Goal: Information Seeking & Learning: Check status

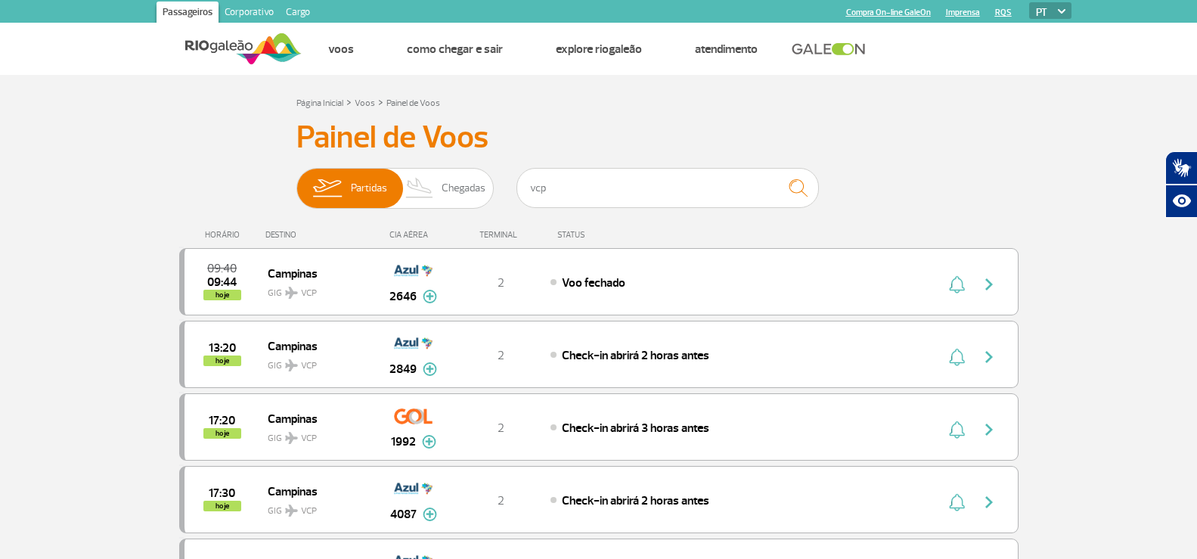
click at [659, 190] on input "vcp" at bounding box center [667, 188] width 302 height 40
type input "2641"
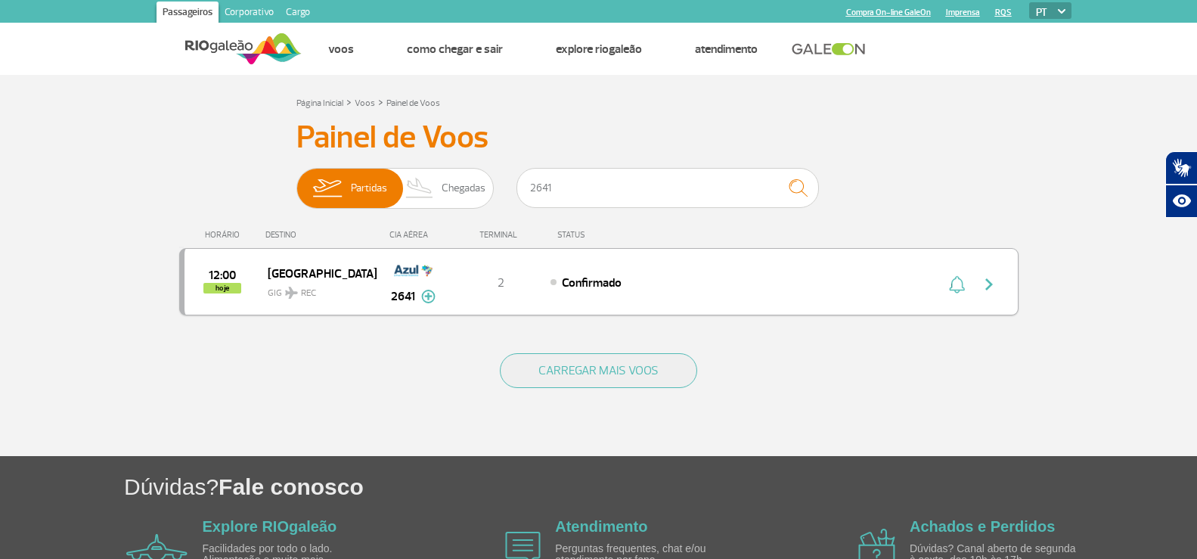
click at [358, 292] on span "GIG REC" at bounding box center [316, 289] width 97 height 22
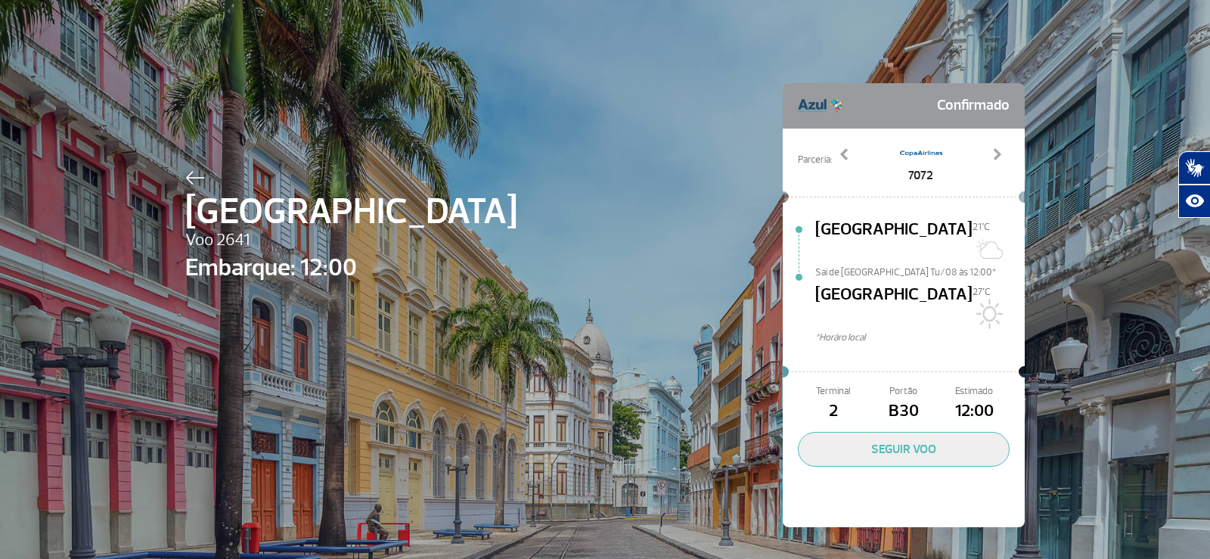
click at [185, 172] on img at bounding box center [195, 178] width 20 height 14
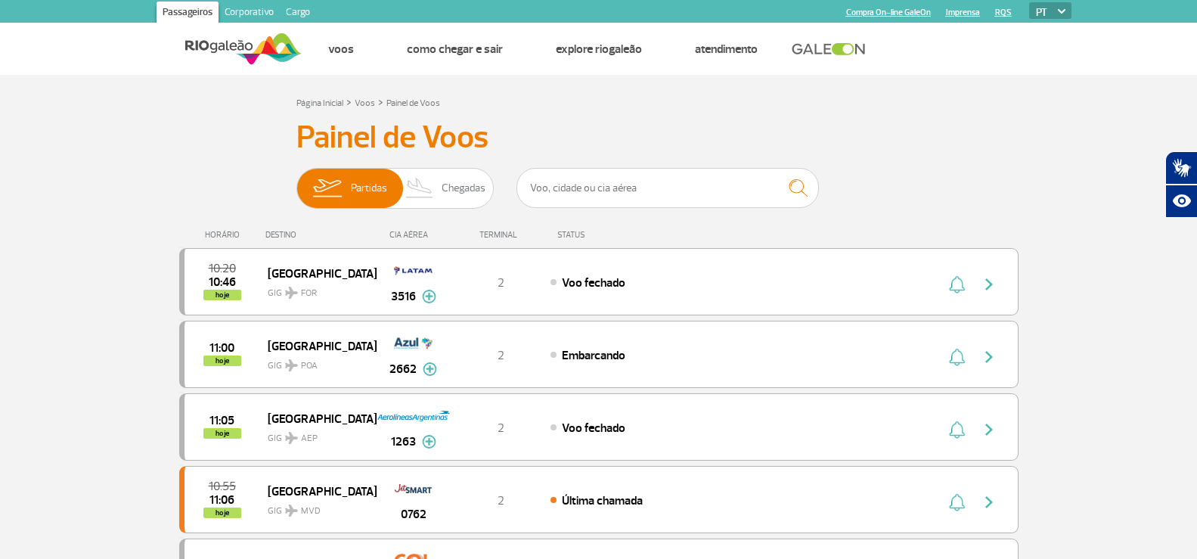
drag, startPoint x: 604, startPoint y: 166, endPoint x: 601, endPoint y: 184, distance: 17.7
click at [601, 184] on input "text" at bounding box center [667, 188] width 302 height 40
type input "FLN"
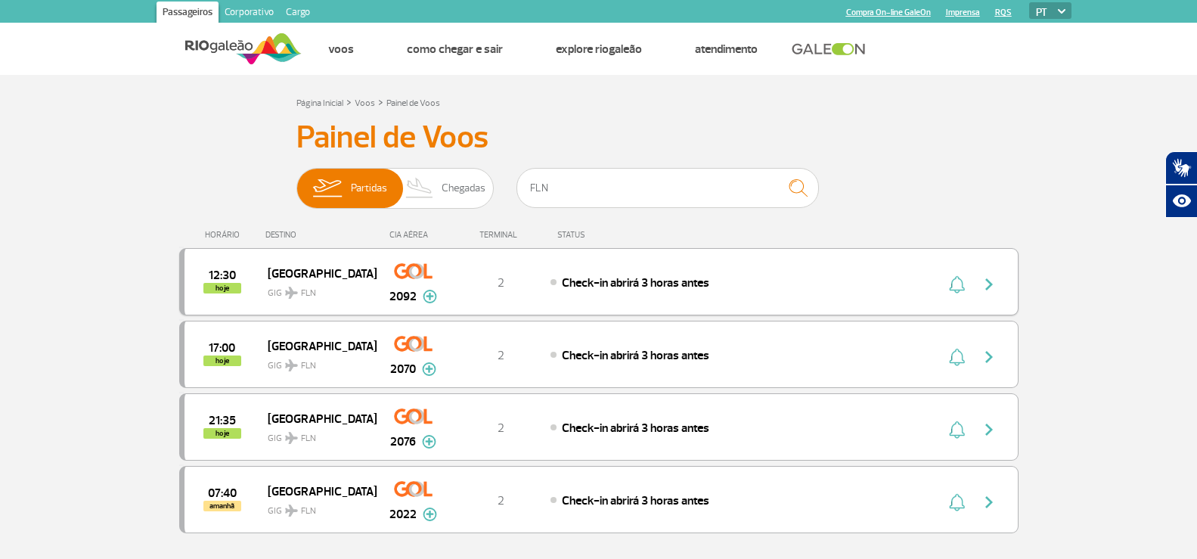
click at [351, 285] on span "GIG FLN" at bounding box center [316, 289] width 97 height 22
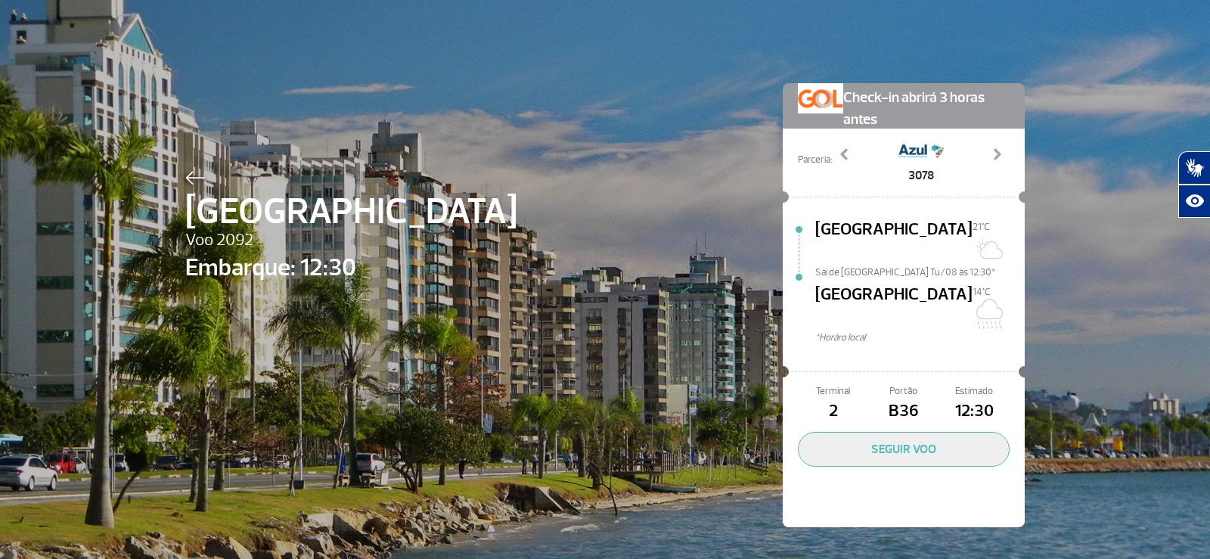
click at [199, 169] on div at bounding box center [351, 175] width 332 height 18
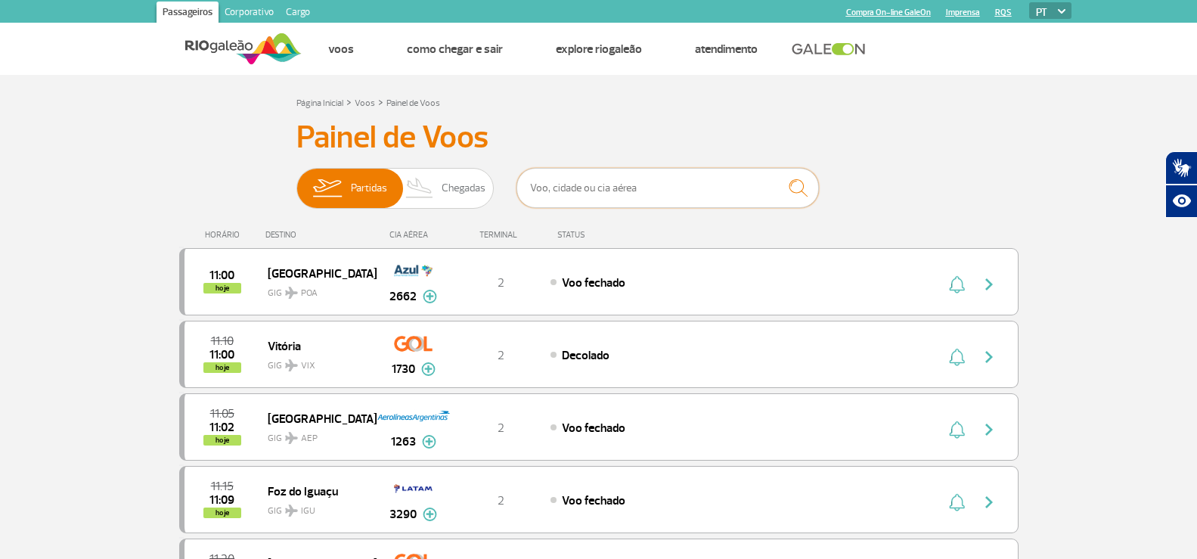
click at [617, 188] on input "text" at bounding box center [667, 188] width 302 height 40
type input "4673"
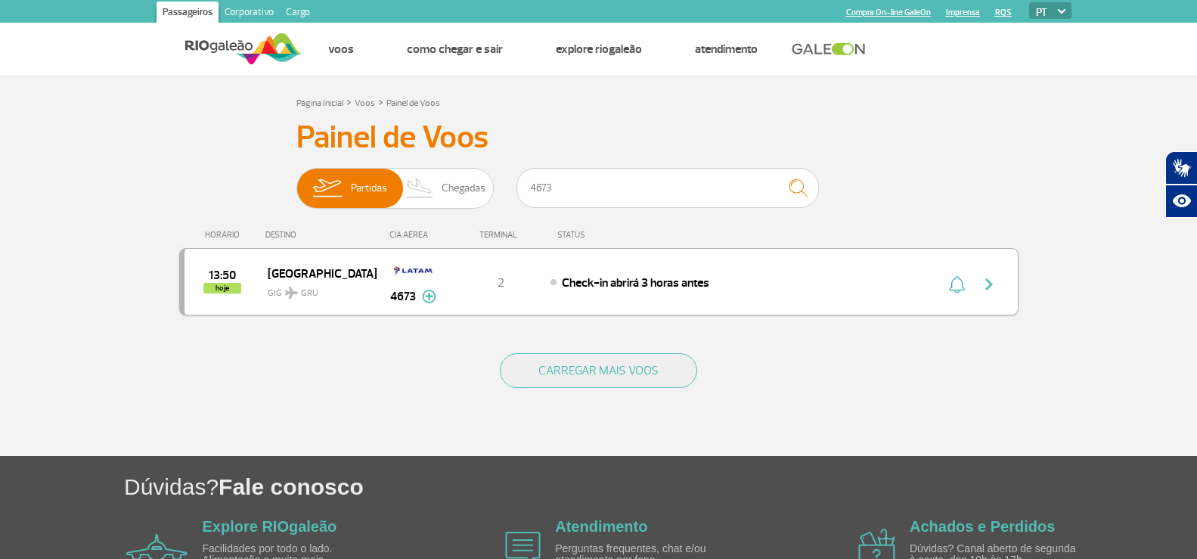
click at [478, 287] on div "2" at bounding box center [501, 282] width 100 height 17
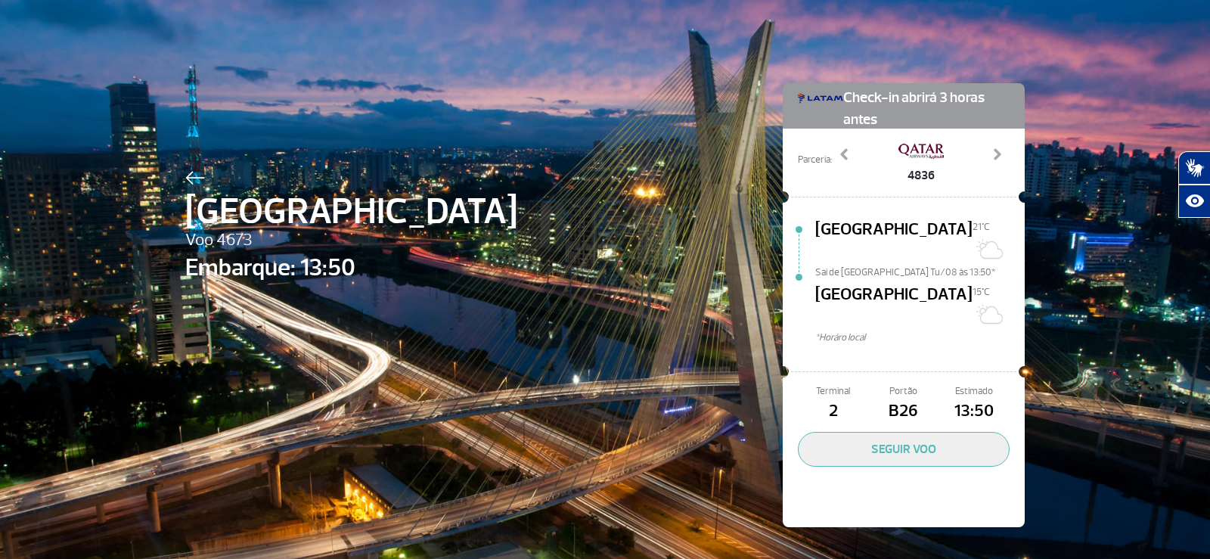
click at [191, 167] on div at bounding box center [351, 175] width 332 height 18
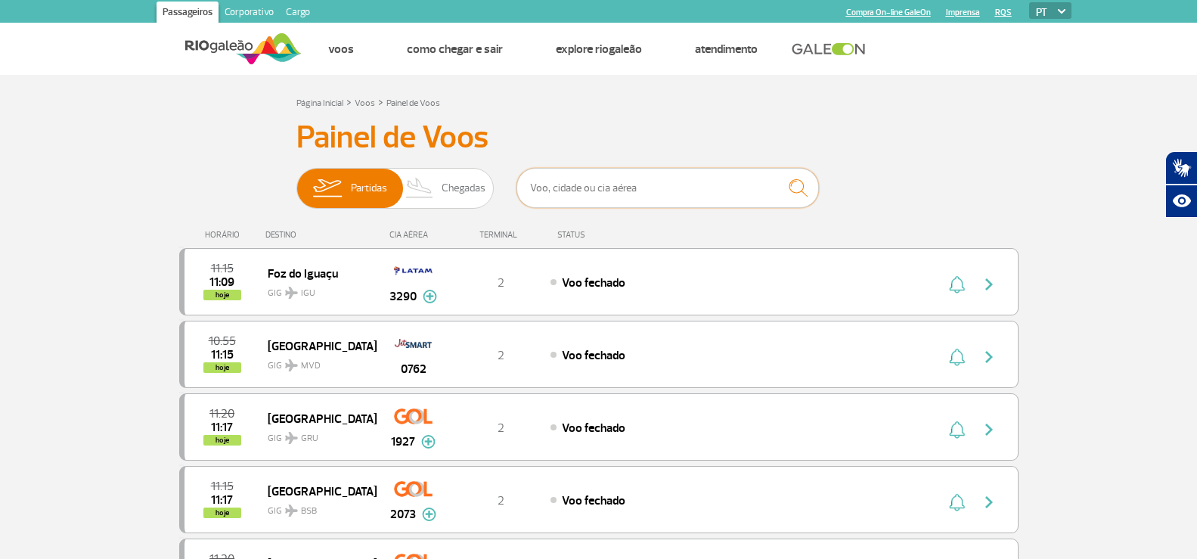
click at [559, 178] on input "text" at bounding box center [667, 188] width 302 height 40
type input "3666"
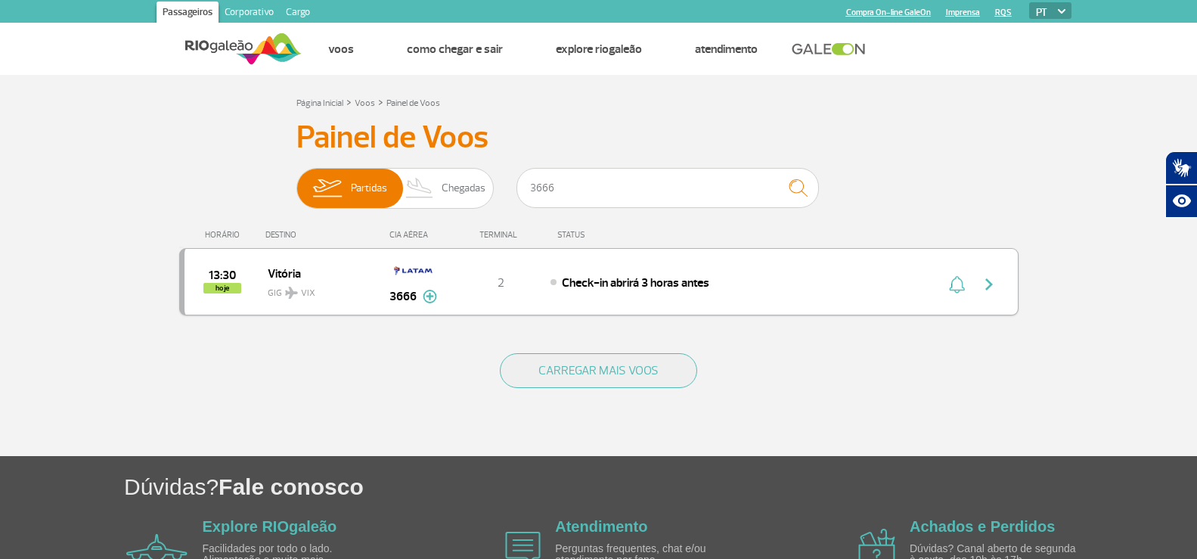
click at [327, 288] on span "GIG VIX" at bounding box center [316, 289] width 97 height 22
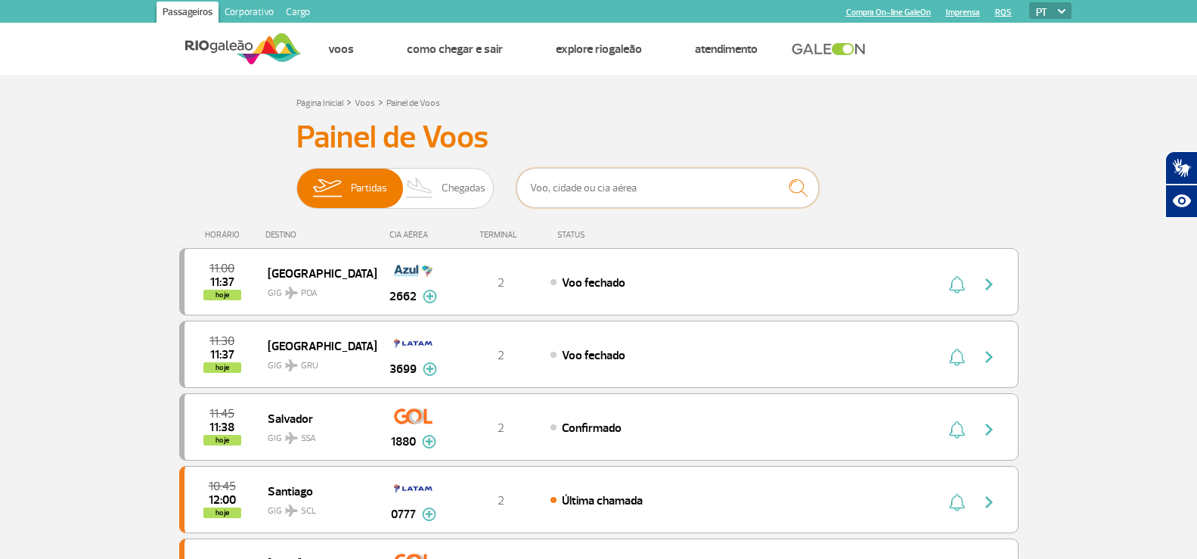
click at [677, 191] on input "text" at bounding box center [667, 188] width 302 height 40
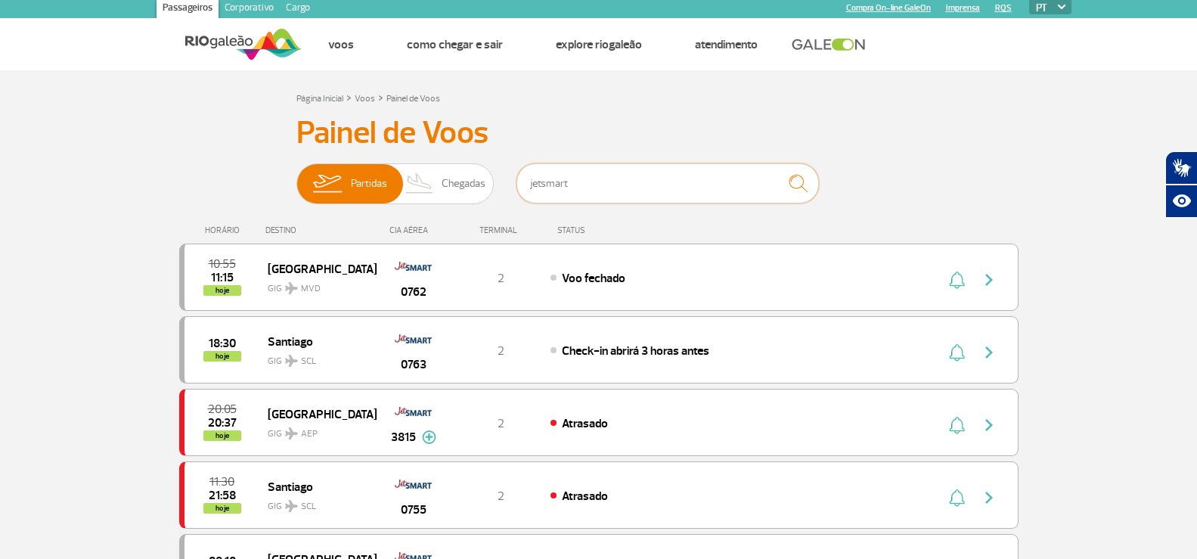
scroll to position [76, 0]
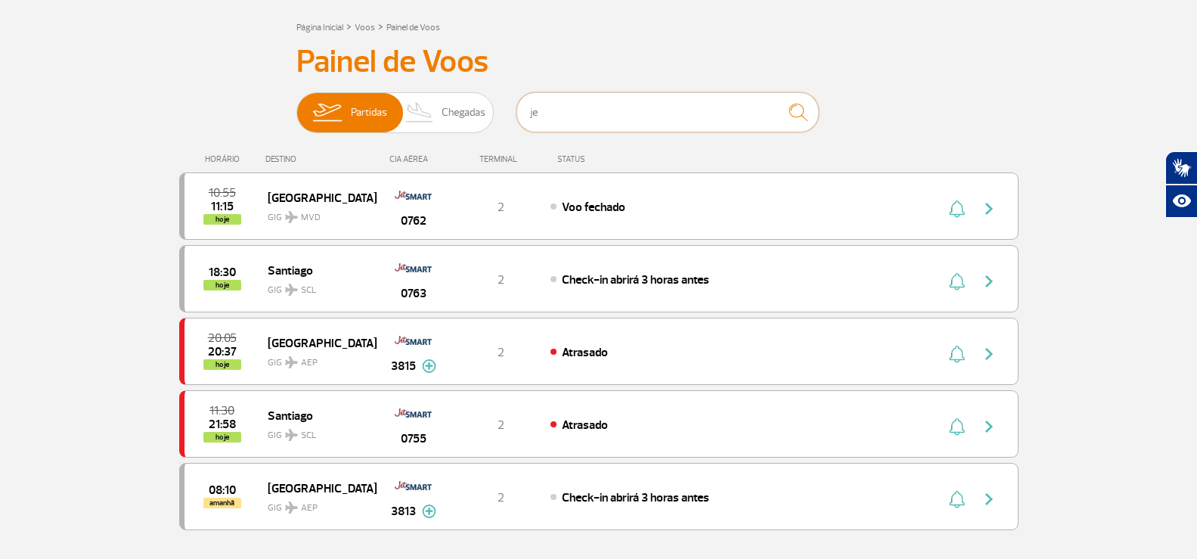
type input "j"
type input "gol"
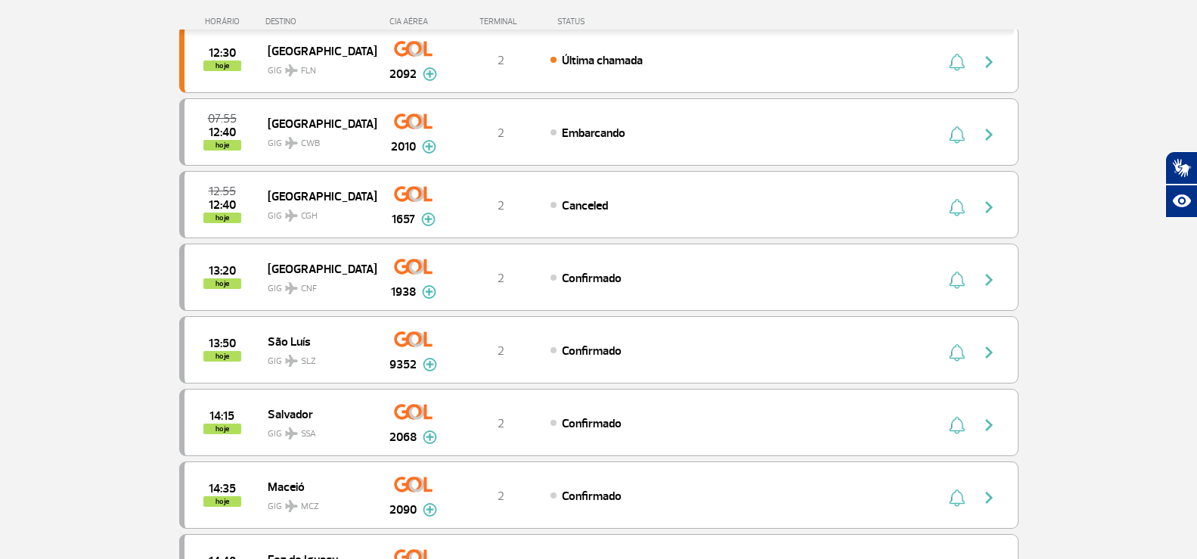
scroll to position [605, 0]
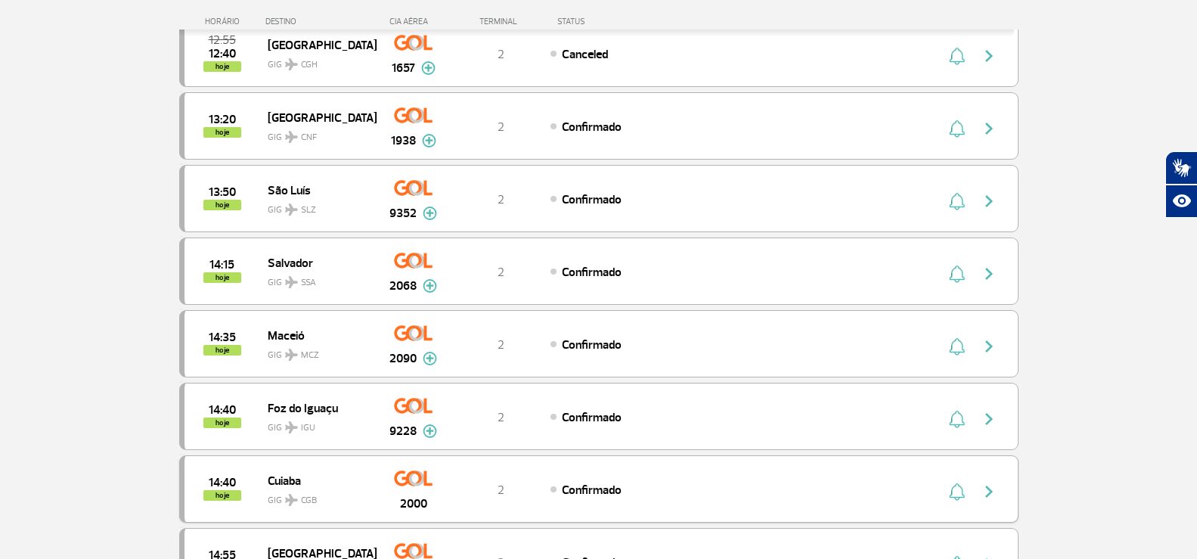
click at [242, 497] on div "14:40 hoje" at bounding box center [225, 488] width 83 height 23
click at [762, 486] on div "Confirmado" at bounding box center [716, 489] width 333 height 17
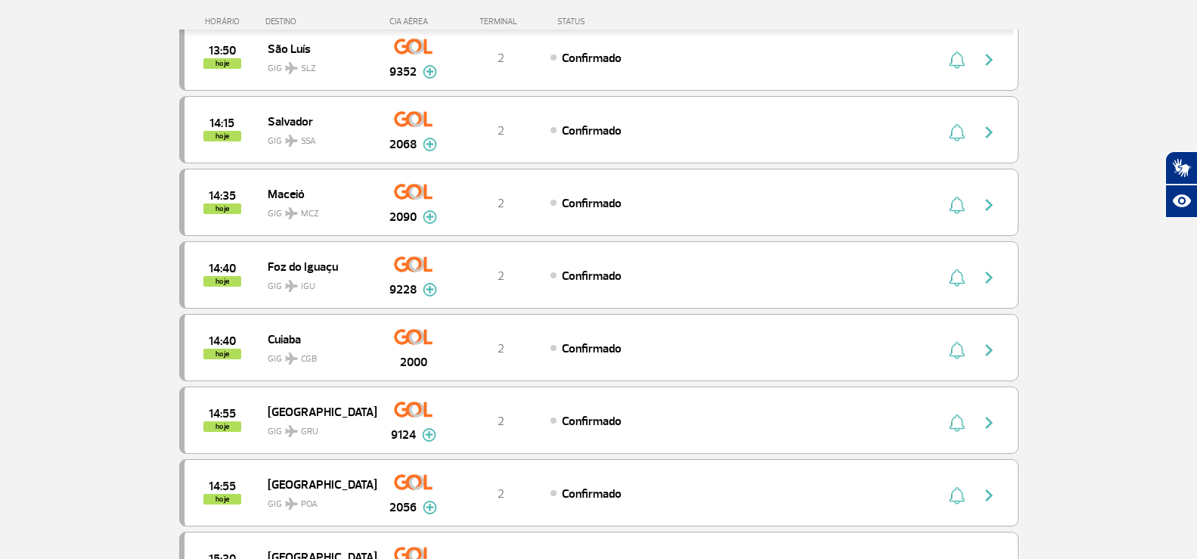
scroll to position [756, 0]
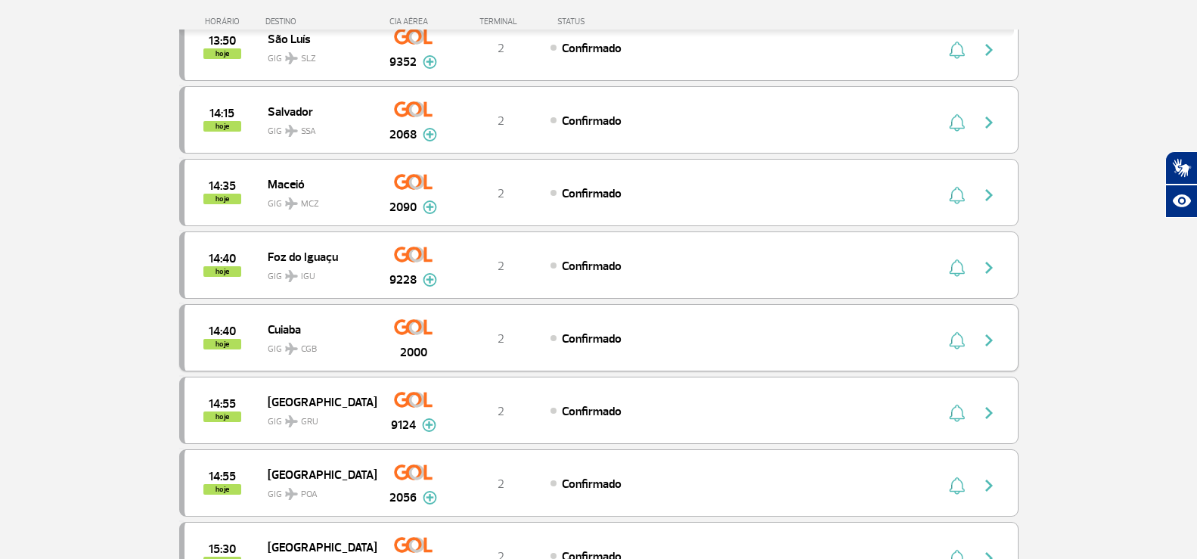
click at [343, 352] on span "GIG CGB" at bounding box center [316, 345] width 97 height 22
click at [348, 347] on span "GIG CGB" at bounding box center [316, 345] width 97 height 22
click at [348, 346] on span "GIG CGB" at bounding box center [316, 345] width 97 height 22
click at [481, 337] on div "2" at bounding box center [501, 338] width 100 height 17
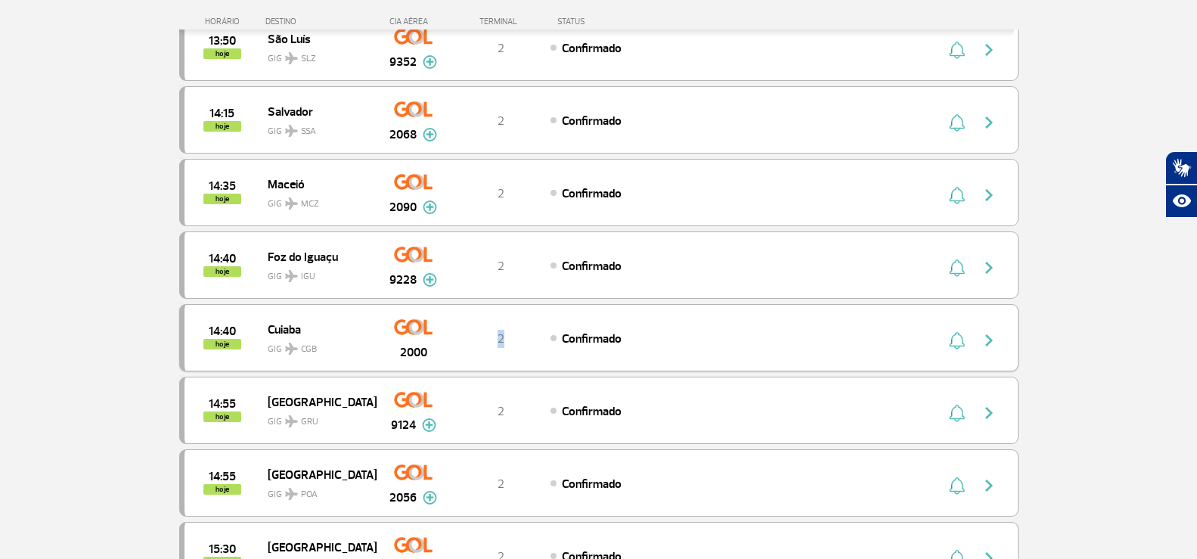
click at [481, 337] on div "2" at bounding box center [501, 338] width 100 height 17
click at [573, 343] on span "Confirmado" at bounding box center [592, 338] width 60 height 15
click at [854, 338] on div "Confirmado" at bounding box center [716, 338] width 333 height 17
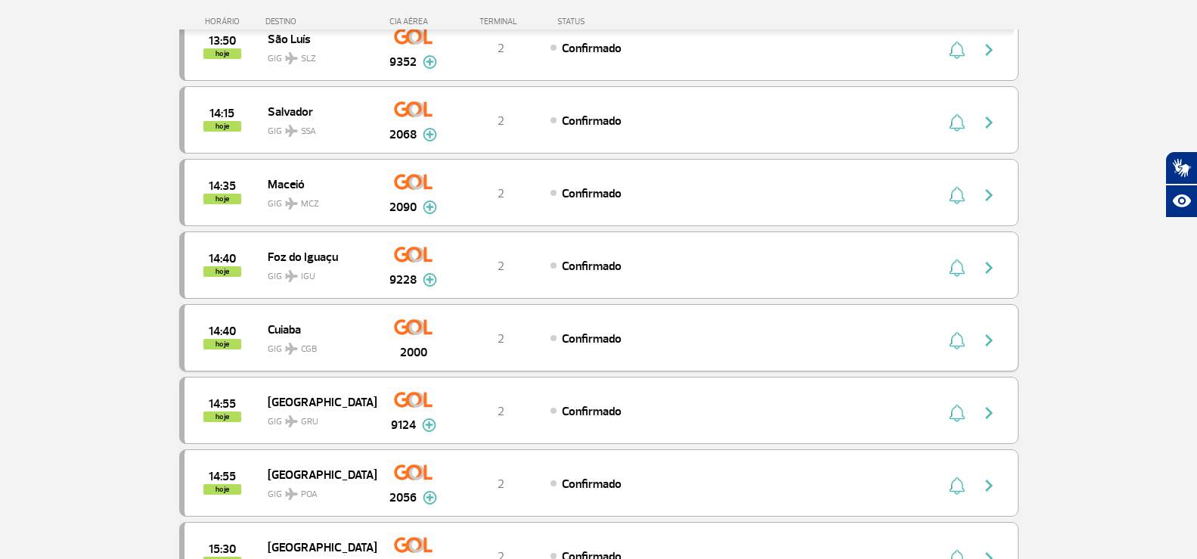
click at [854, 338] on div "Confirmado" at bounding box center [716, 338] width 333 height 17
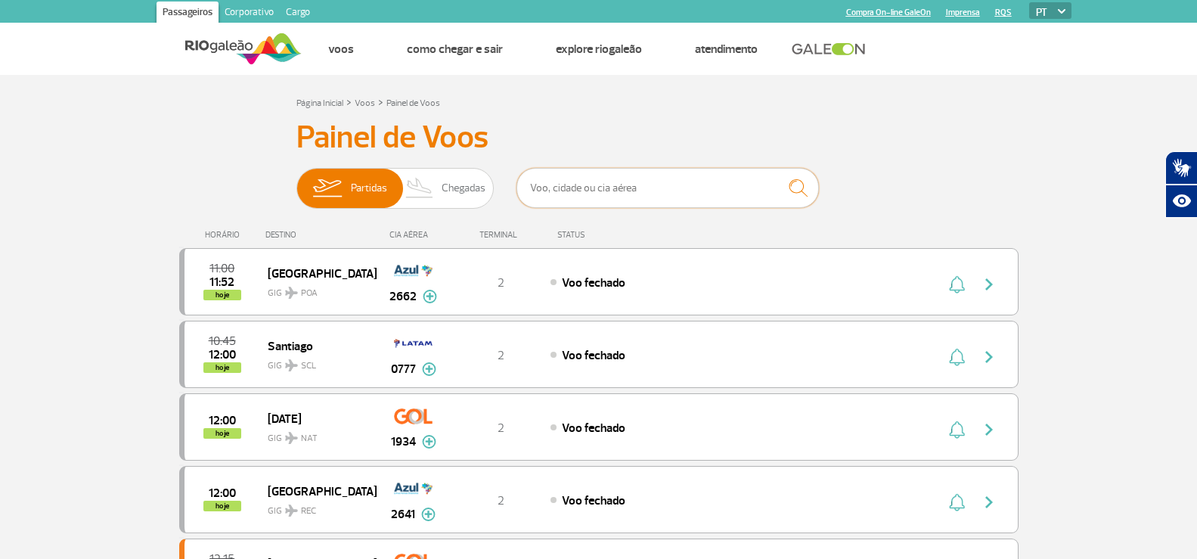
click at [543, 188] on input "text" at bounding box center [667, 188] width 302 height 40
type input "cgb"
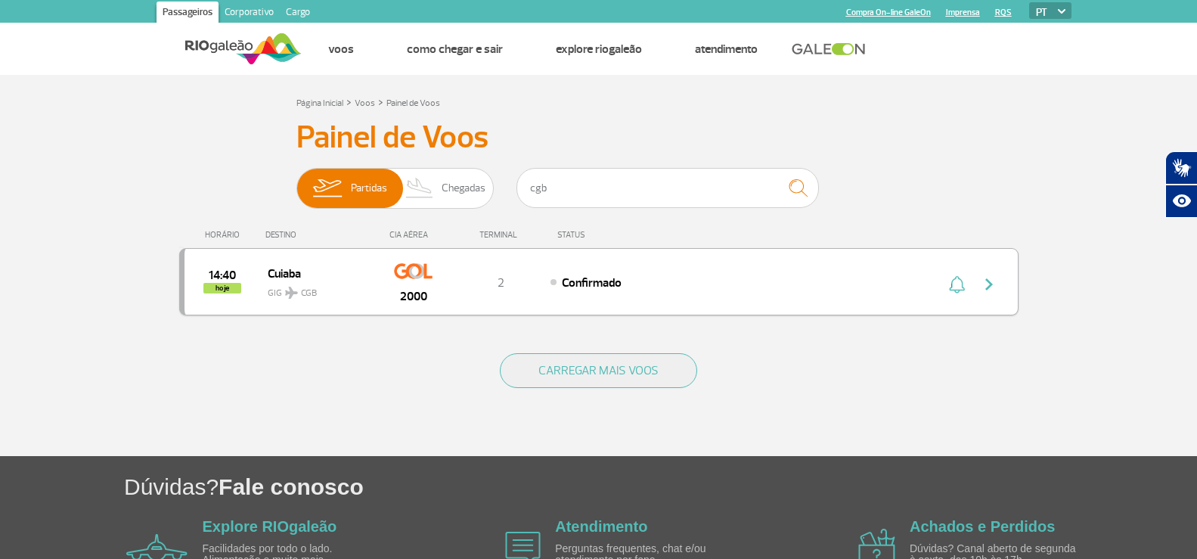
click at [373, 280] on div "Cuiaba GIG CGB" at bounding box center [322, 281] width 108 height 37
click at [477, 287] on div "2" at bounding box center [501, 282] width 100 height 17
click at [584, 292] on div "14:40 hoje Cuiaba GIG CGB 2000 2 Confirmado" at bounding box center [598, 281] width 839 height 67
click at [824, 292] on div "14:40 hoje Cuiaba GIG CGB 2000 2 Confirmado" at bounding box center [598, 281] width 839 height 67
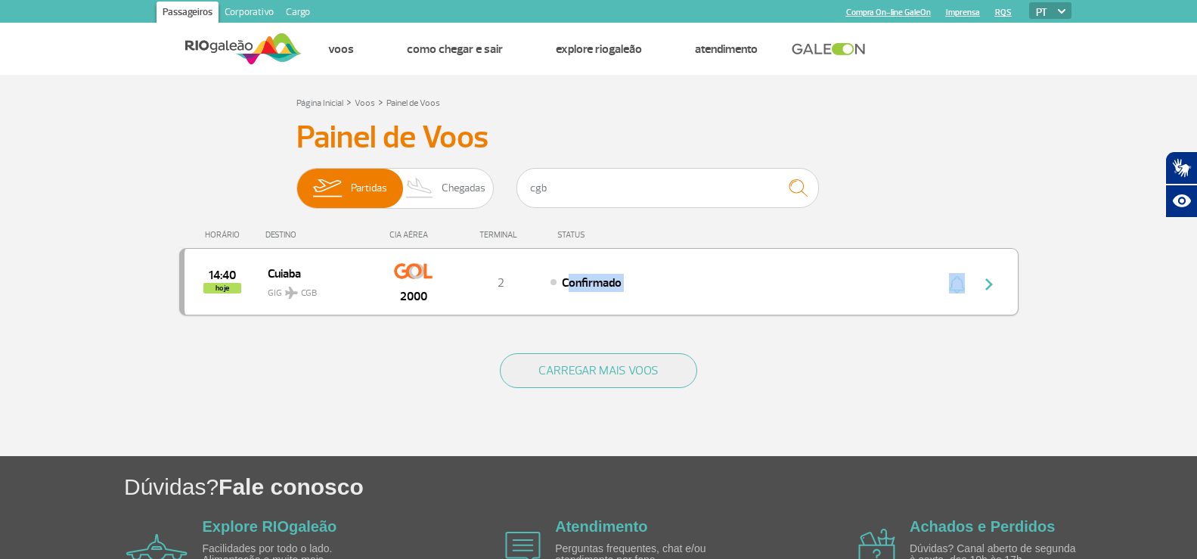
click at [824, 292] on div "14:40 hoje Cuiaba GIG CGB 2000 2 Confirmado" at bounding box center [598, 281] width 839 height 67
click at [990, 284] on img "button" at bounding box center [989, 284] width 18 height 18
drag, startPoint x: 990, startPoint y: 284, endPoint x: 715, endPoint y: 298, distance: 276.3
click at [988, 284] on img "button" at bounding box center [989, 284] width 18 height 18
click at [216, 274] on span "14:40" at bounding box center [222, 275] width 27 height 11
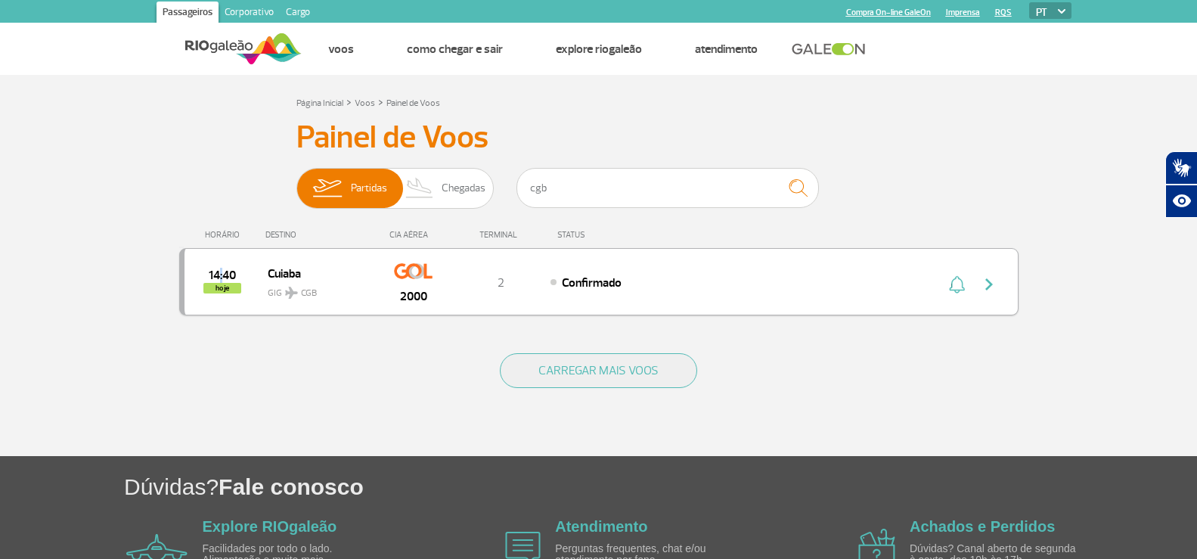
click at [216, 277] on span "14:40" at bounding box center [222, 275] width 27 height 11
click at [586, 197] on input "cgb" at bounding box center [667, 188] width 302 height 40
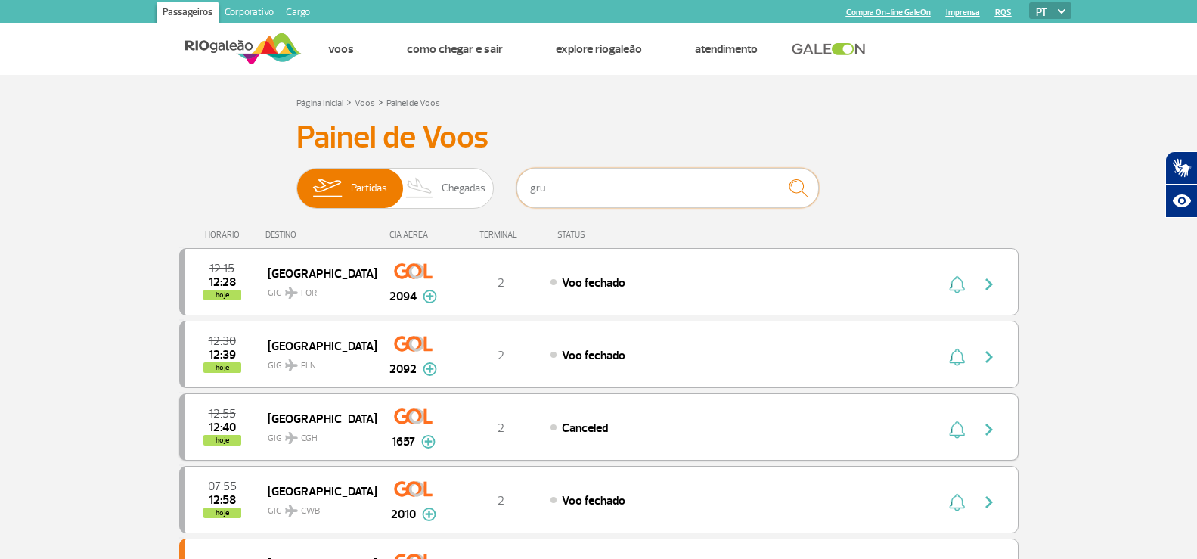
type input "gru"
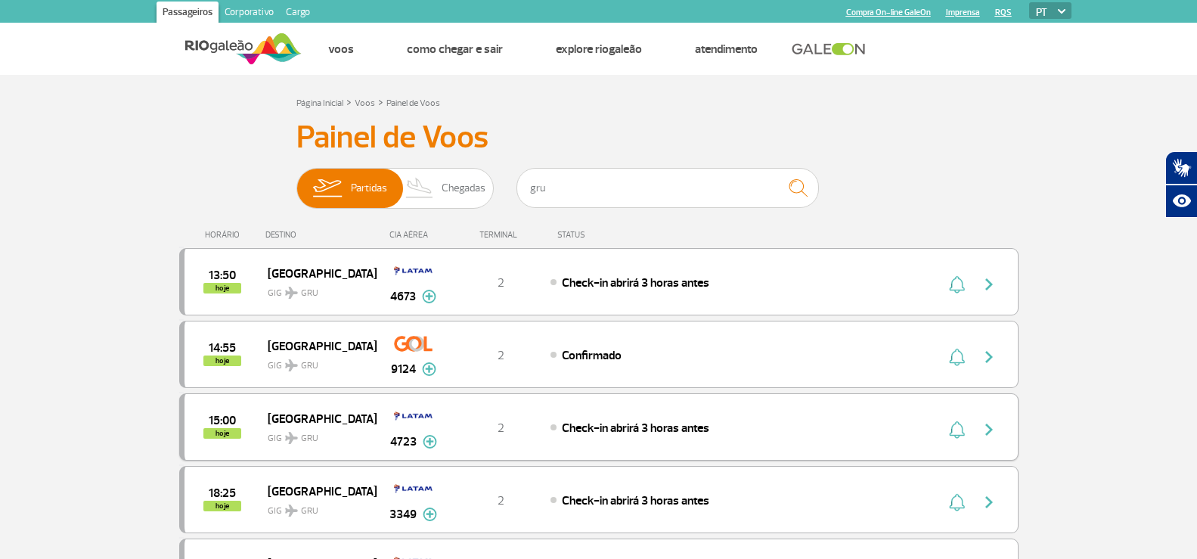
click at [344, 438] on span "GIG GRU" at bounding box center [316, 434] width 97 height 22
